Goal: Find specific page/section: Find specific page/section

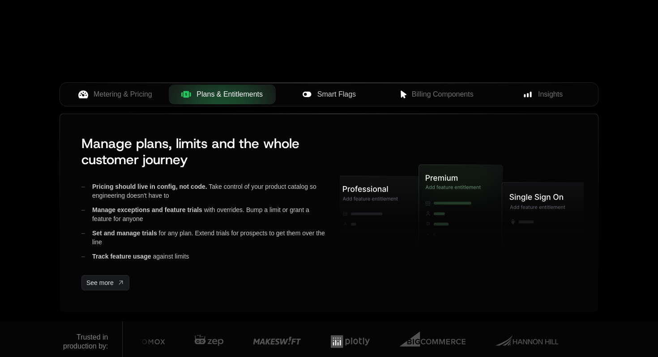
scroll to position [318, 0]
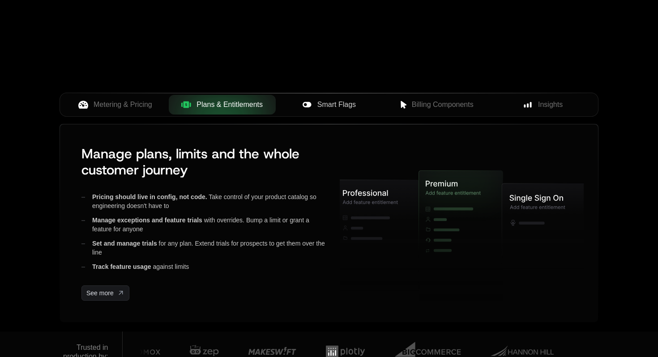
click at [321, 108] on span "Smart Flags" at bounding box center [337, 104] width 39 height 11
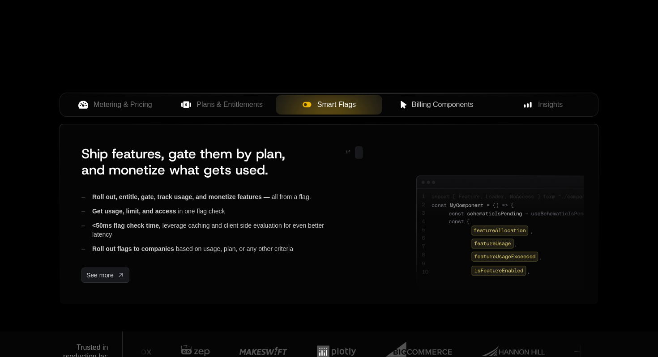
click at [411, 113] on button "Billing Components" at bounding box center [435, 105] width 107 height 20
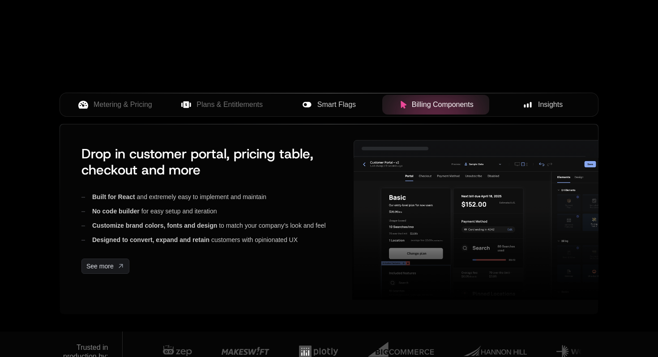
click at [537, 103] on div "Insights" at bounding box center [543, 104] width 93 height 11
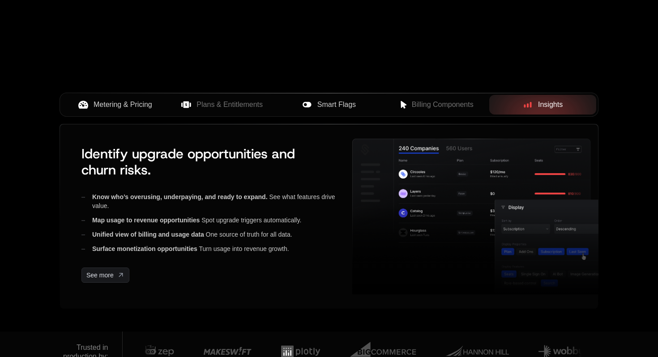
click at [125, 99] on span "Metering & Pricing" at bounding box center [123, 104] width 59 height 11
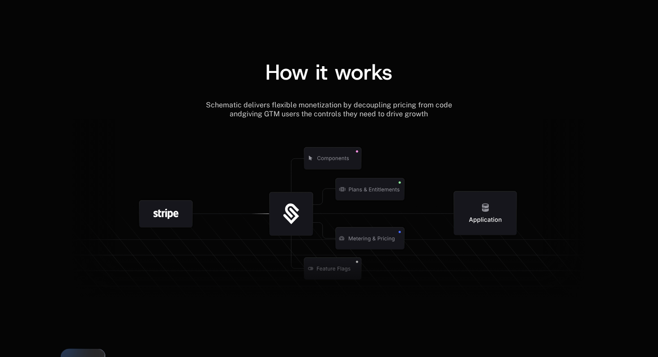
scroll to position [993, 0]
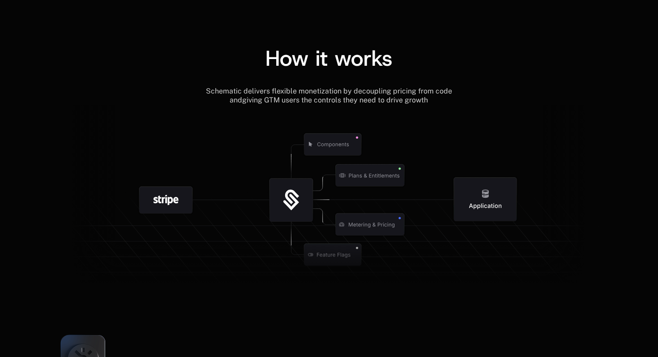
click at [353, 161] on icon at bounding box center [333, 145] width 94 height 94
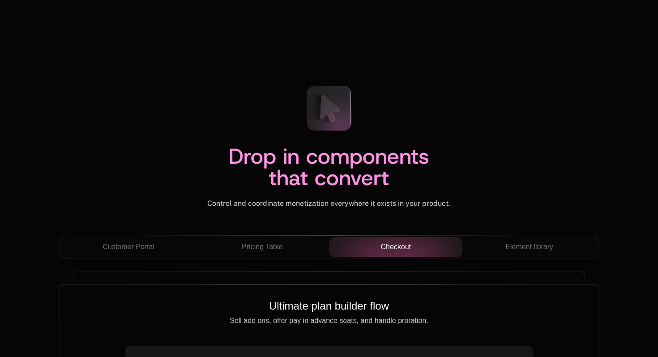
scroll to position [2996, 0]
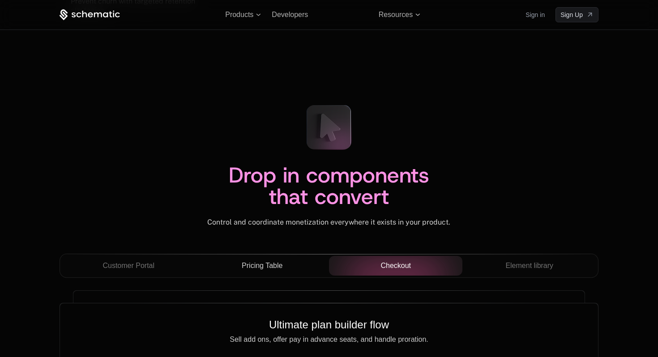
click at [300, 265] on div "Pricing Table" at bounding box center [262, 266] width 120 height 11
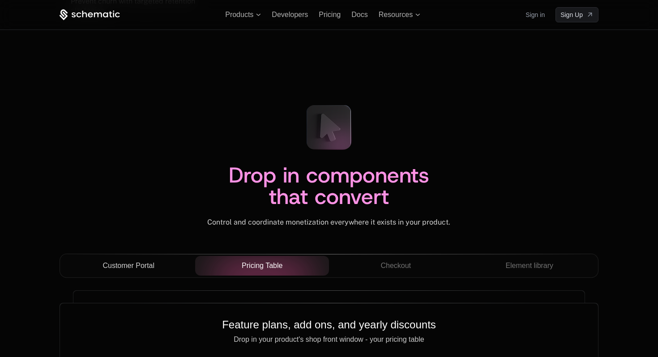
click at [152, 258] on button "Customer Portal" at bounding box center [129, 266] width 134 height 20
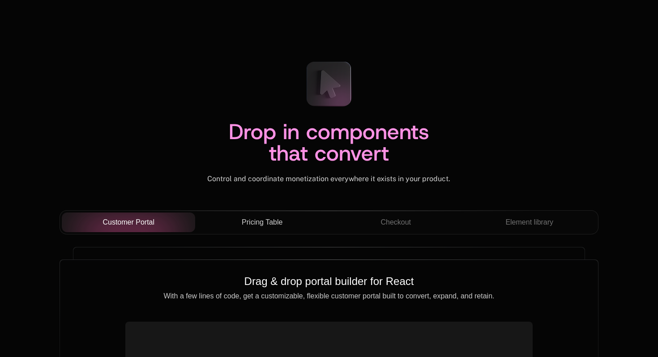
scroll to position [3091, 0]
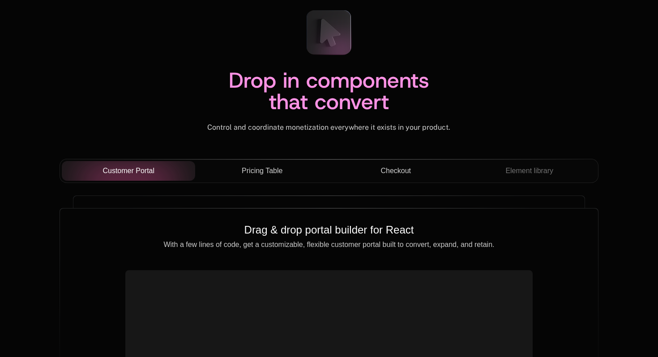
click at [406, 174] on span "Checkout" at bounding box center [396, 171] width 30 height 11
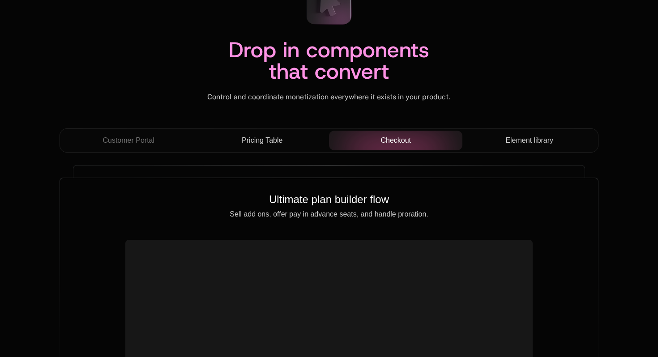
scroll to position [3124, 0]
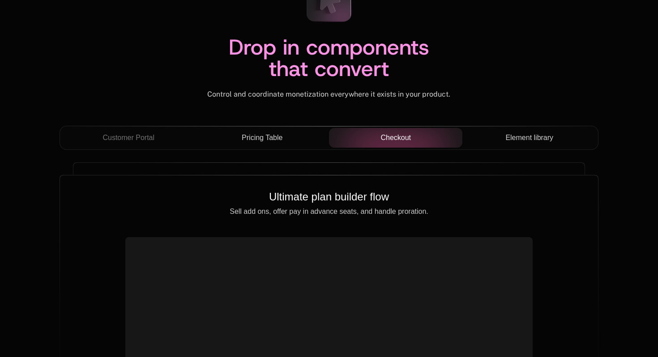
click at [505, 137] on div "Element library" at bounding box center [530, 138] width 120 height 11
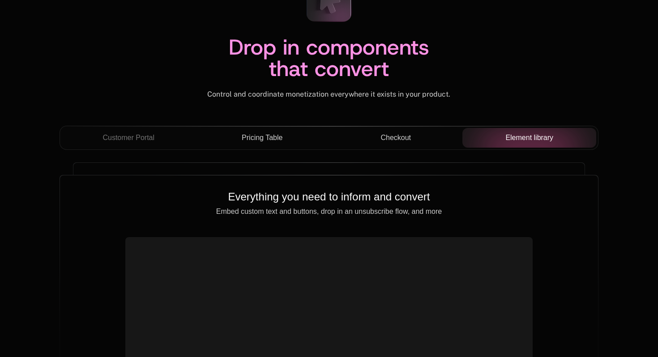
click at [384, 135] on span "Checkout" at bounding box center [396, 138] width 30 height 11
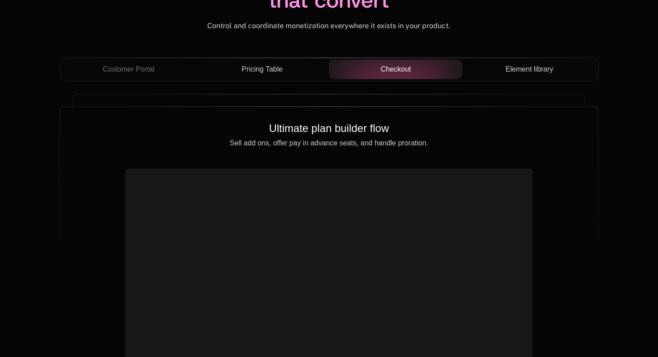
scroll to position [3218, 0]
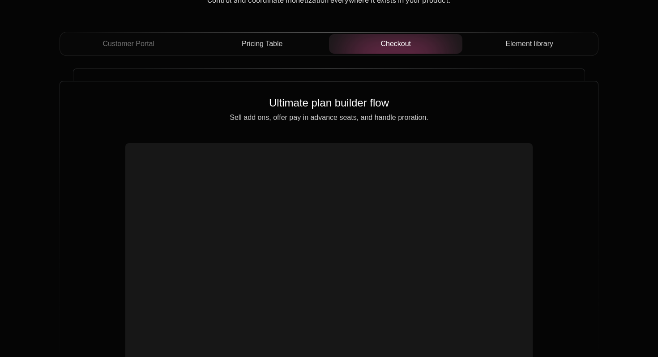
click at [269, 43] on span "Pricing Table" at bounding box center [262, 44] width 41 height 11
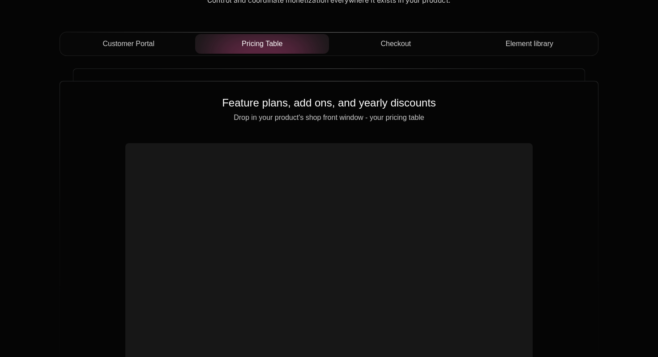
click at [146, 49] on span "Customer Portal" at bounding box center [129, 44] width 52 height 11
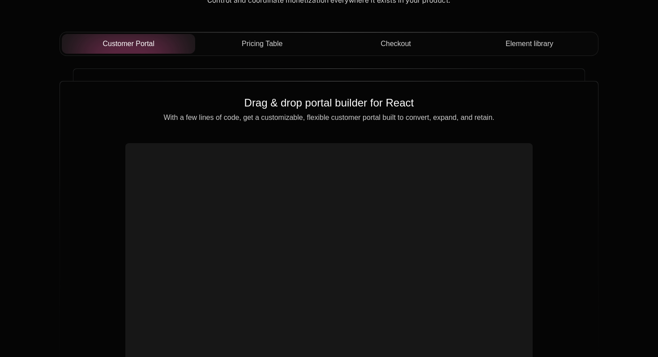
click at [274, 44] on span "Pricing Table" at bounding box center [262, 44] width 41 height 11
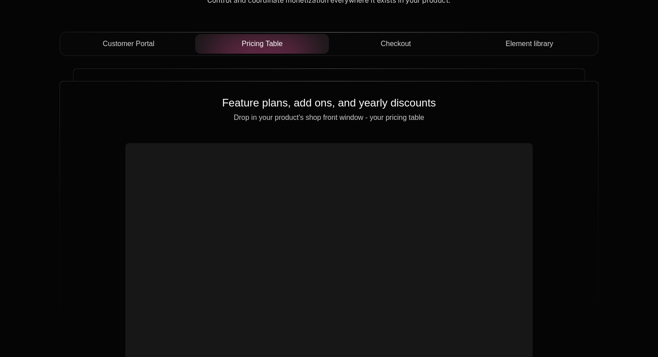
click at [379, 41] on div "Checkout" at bounding box center [396, 44] width 120 height 11
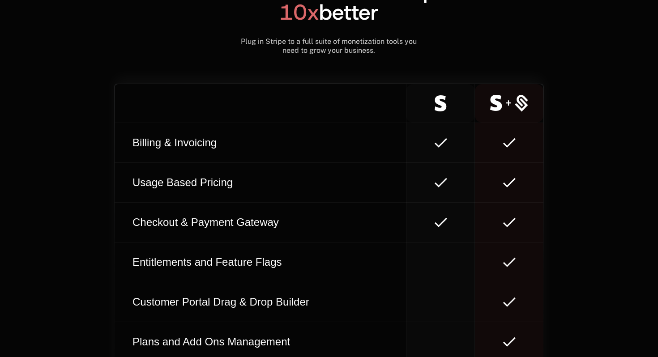
scroll to position [5085, 0]
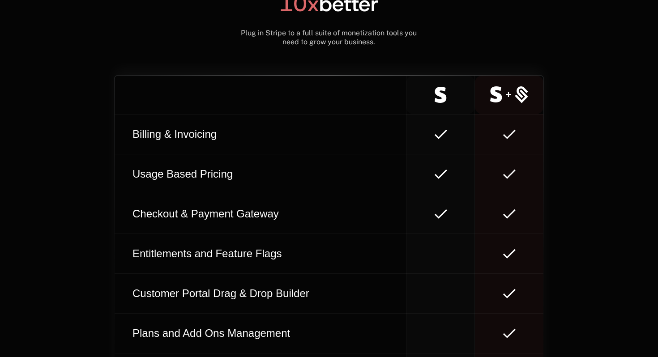
click at [402, 117] on td "Billing & Invoicing" at bounding box center [261, 134] width 292 height 40
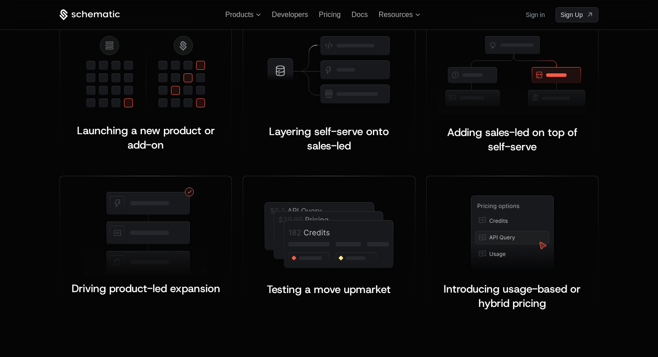
scroll to position [1603, 0]
